Goal: Check status

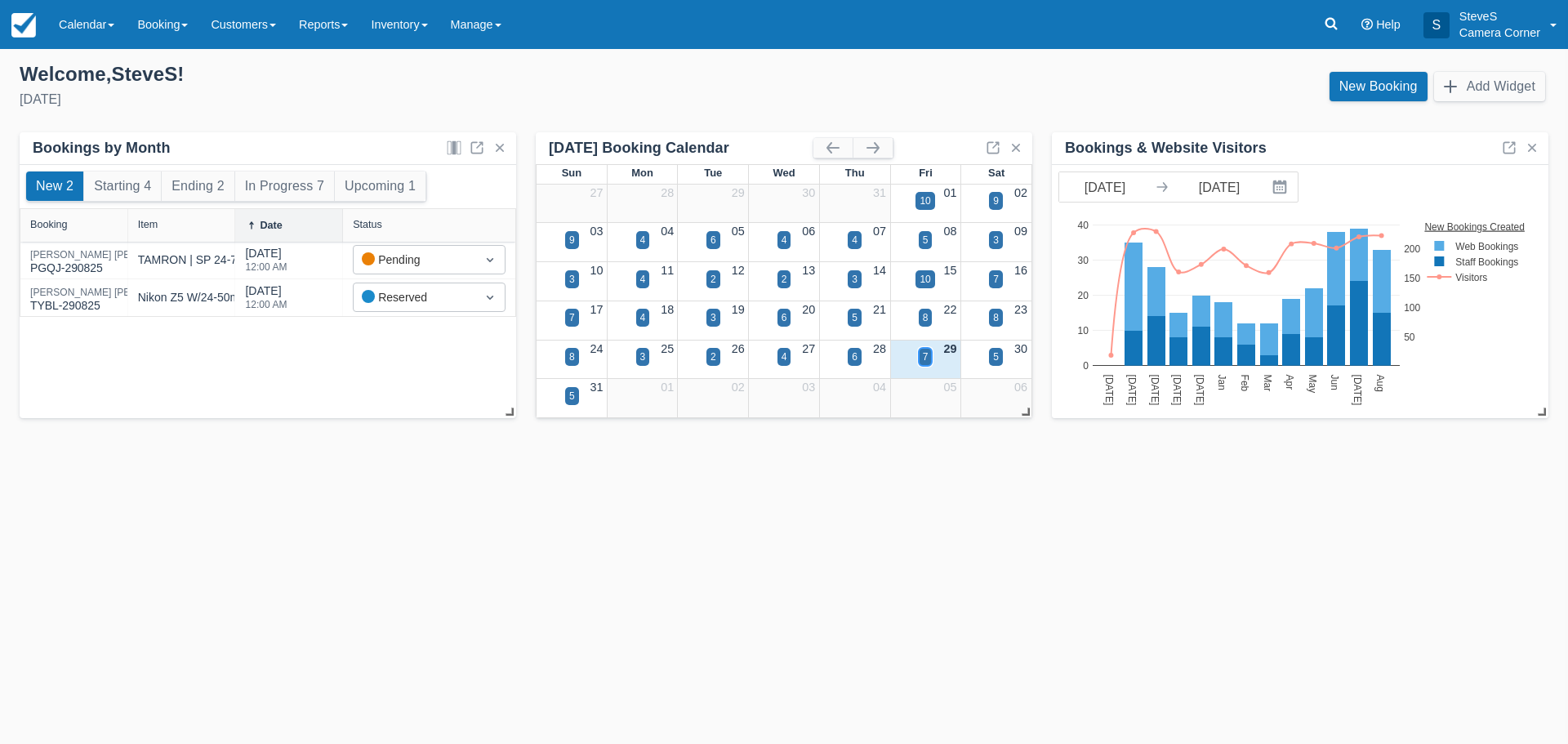
click at [924, 358] on div "7" at bounding box center [926, 356] width 6 height 15
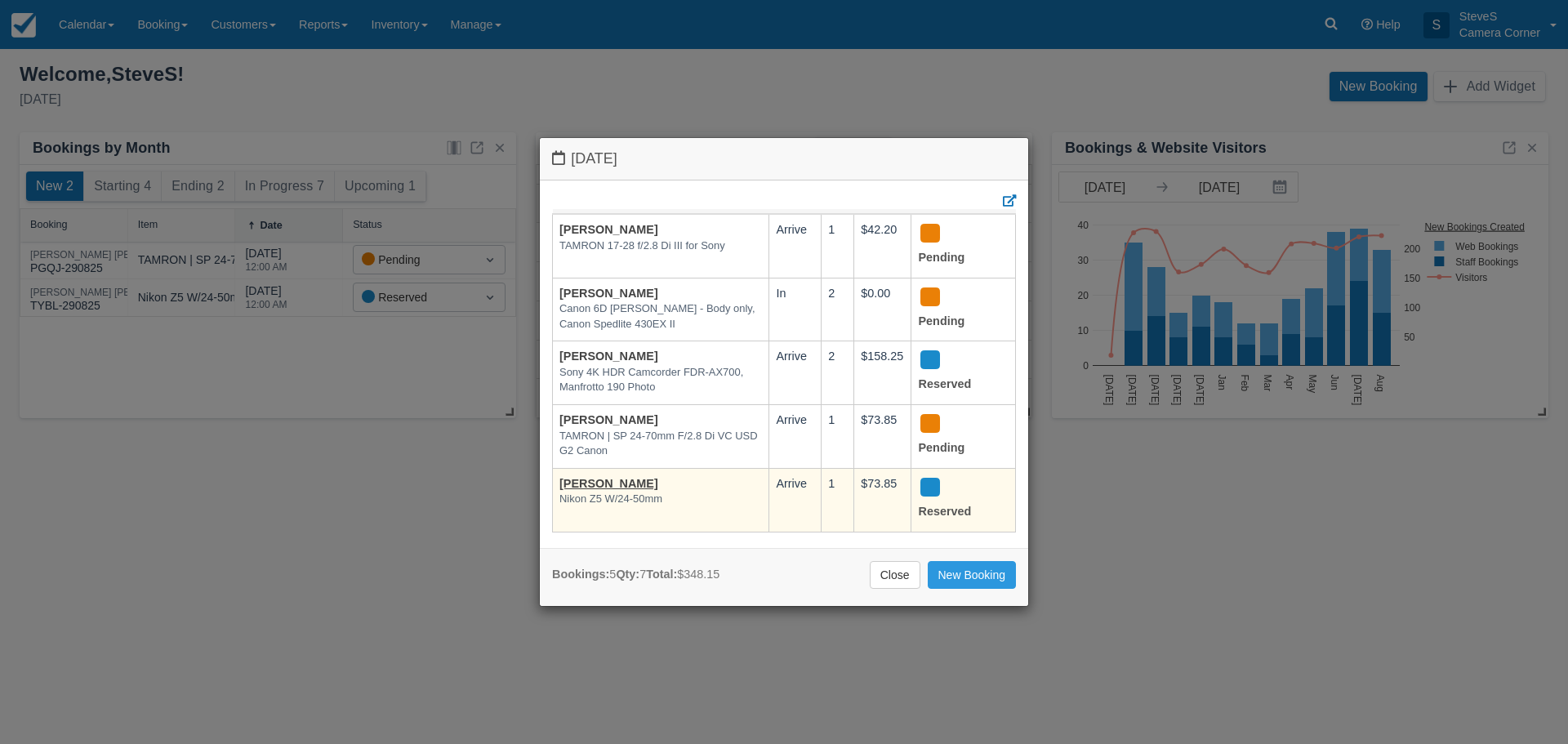
scroll to position [68, 0]
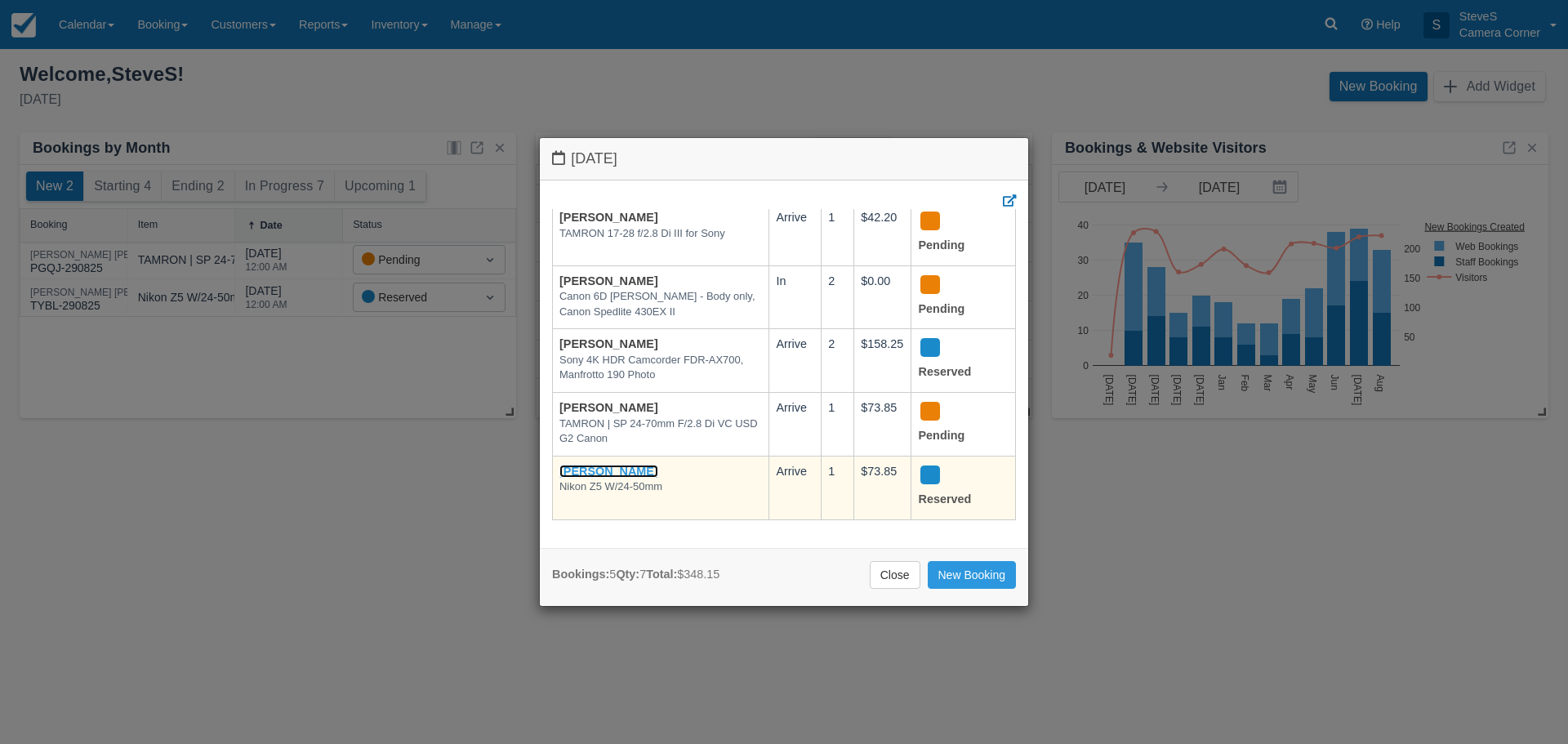
click at [611, 465] on link "[PERSON_NAME]" at bounding box center [609, 470] width 98 height 13
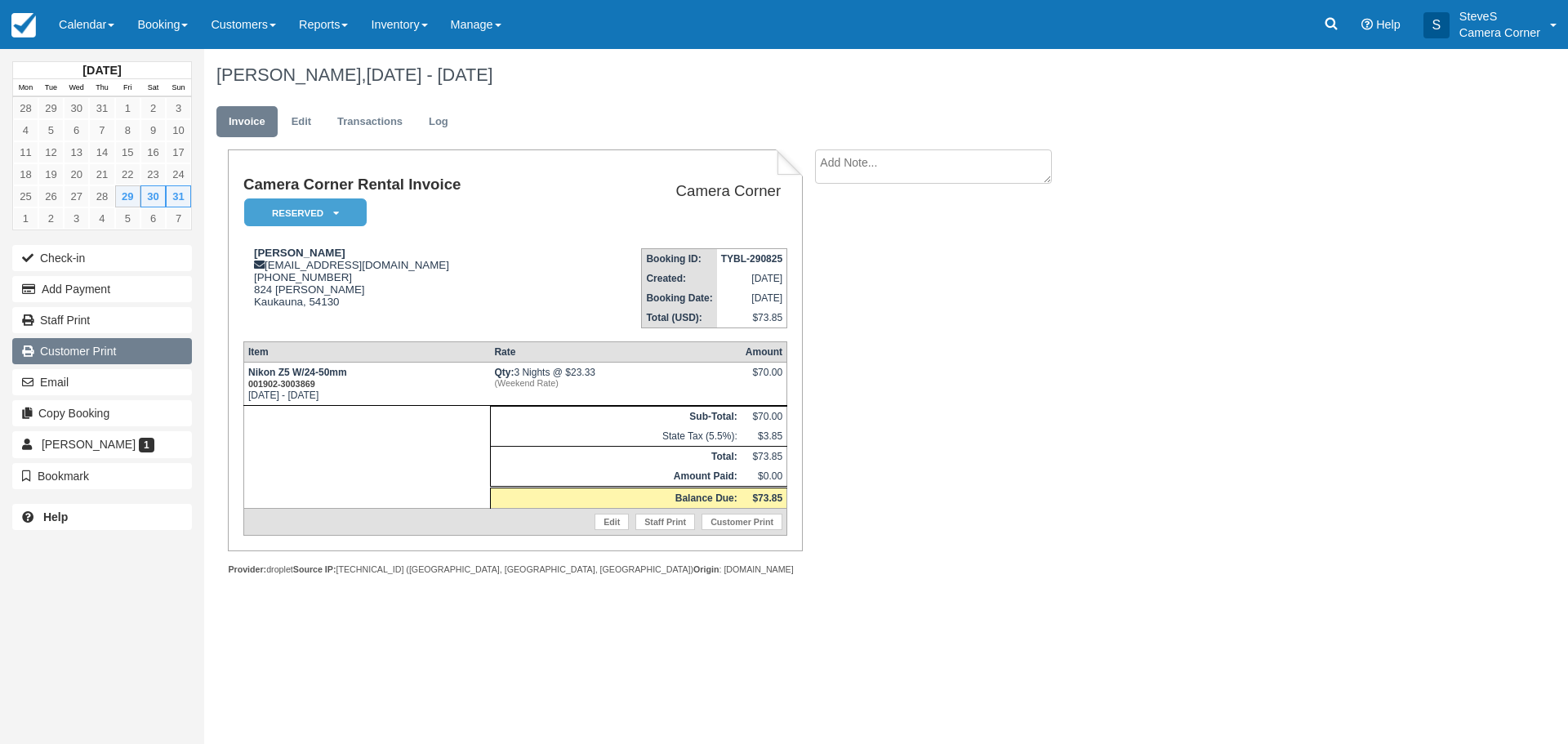
click at [45, 352] on link "Customer Print" at bounding box center [101, 351] width 180 height 27
click at [27, 27] on img at bounding box center [24, 25] width 25 height 25
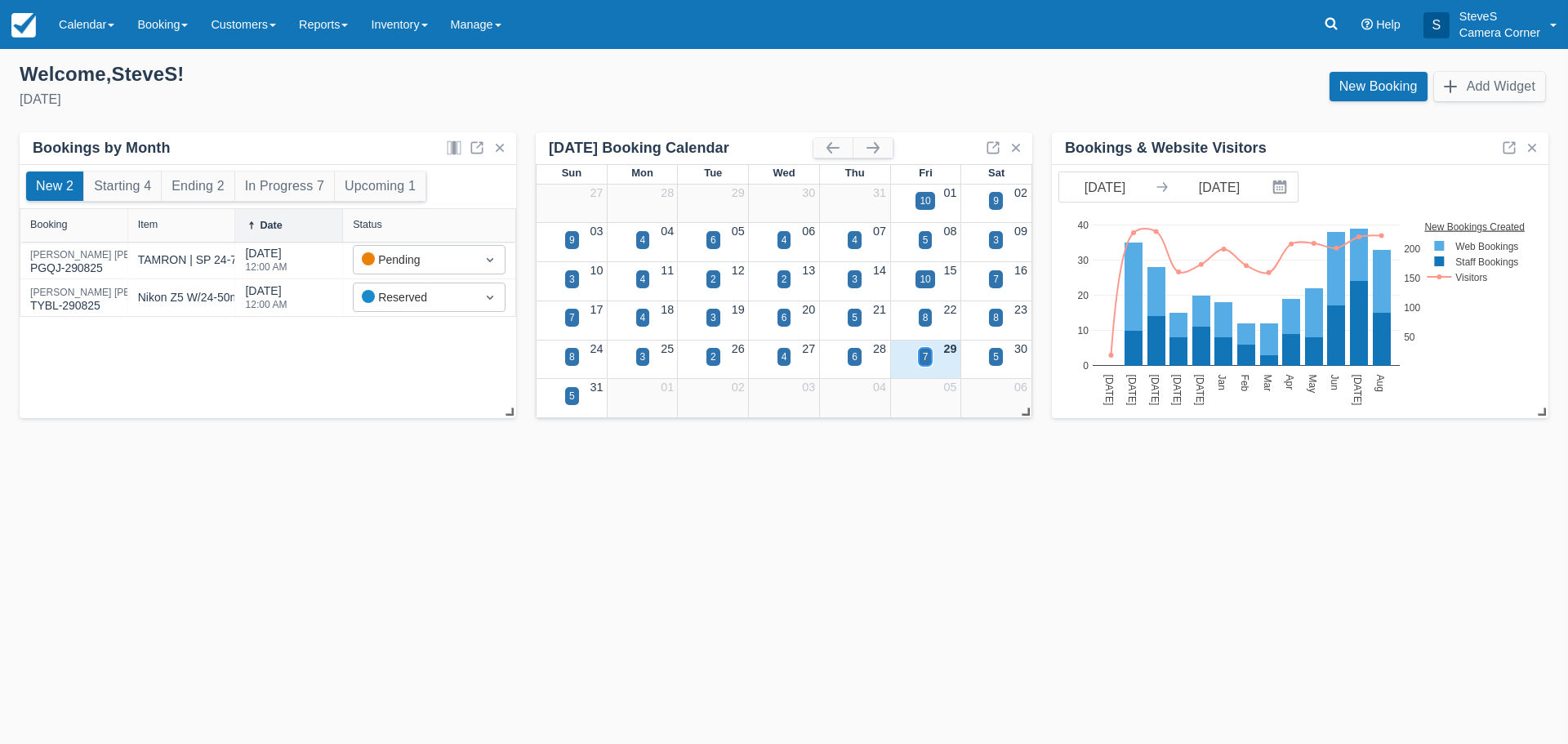
click at [925, 361] on div "7" at bounding box center [926, 356] width 6 height 15
